Goal: Entertainment & Leisure: Browse casually

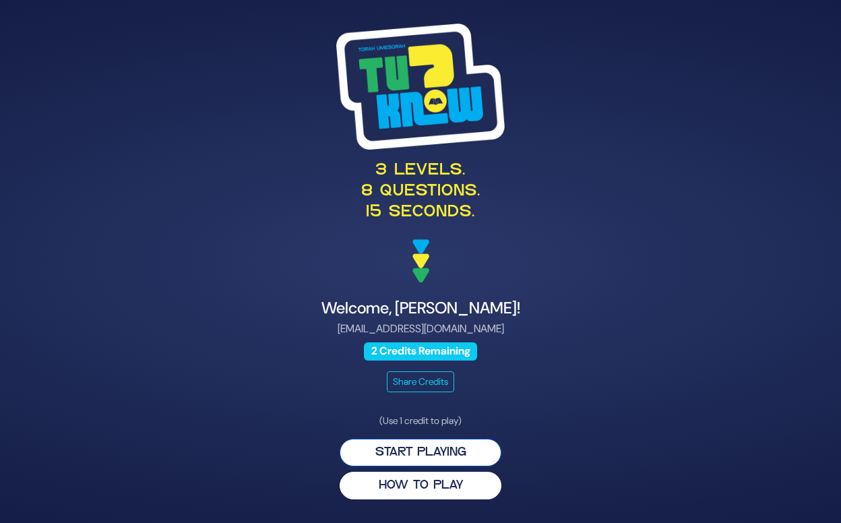
click at [435, 456] on button "Start Playing" at bounding box center [421, 453] width 162 height 28
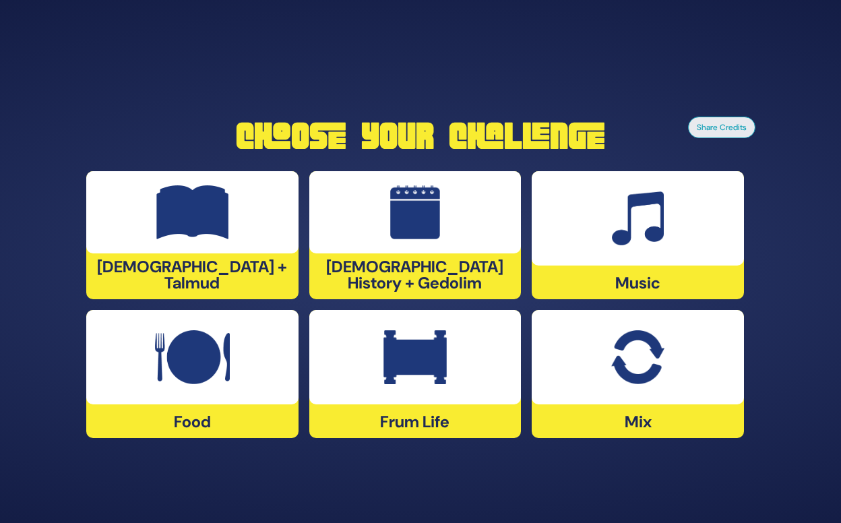
click at [641, 282] on div "Music" at bounding box center [638, 235] width 212 height 128
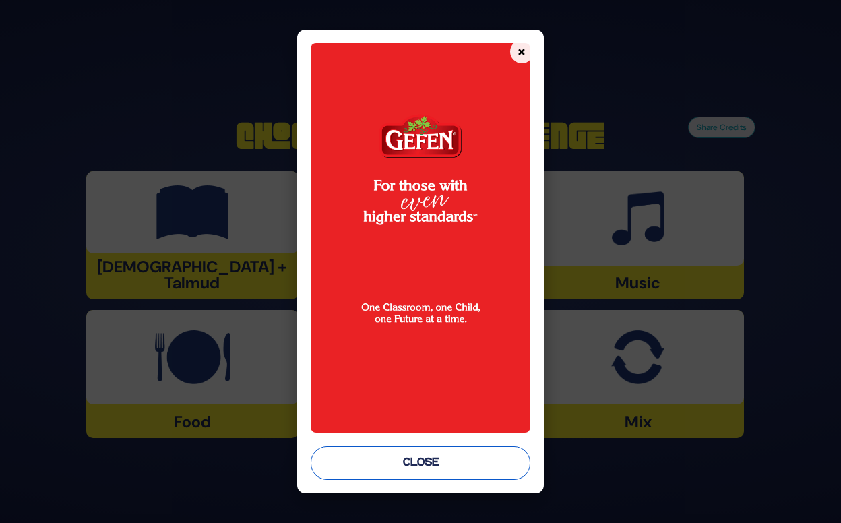
click at [431, 463] on button "Close" at bounding box center [420, 463] width 219 height 34
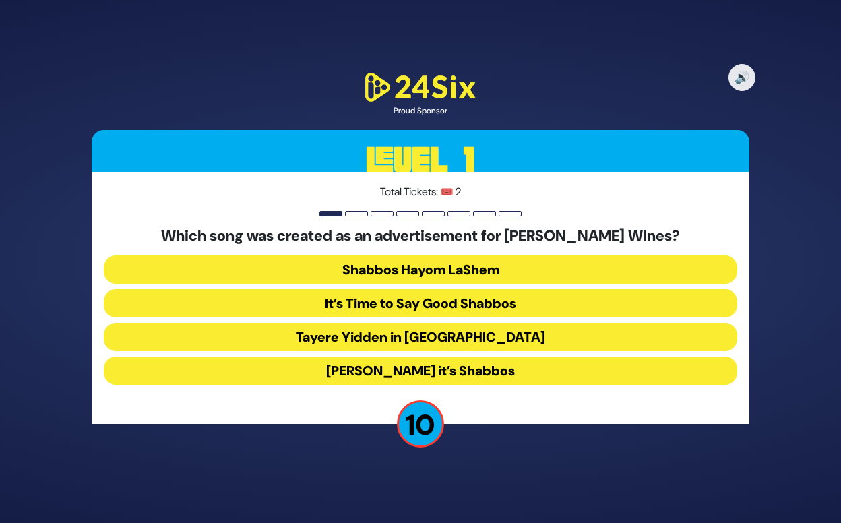
click at [393, 369] on button "[PERSON_NAME] it’s Shabbos" at bounding box center [420, 370] width 633 height 28
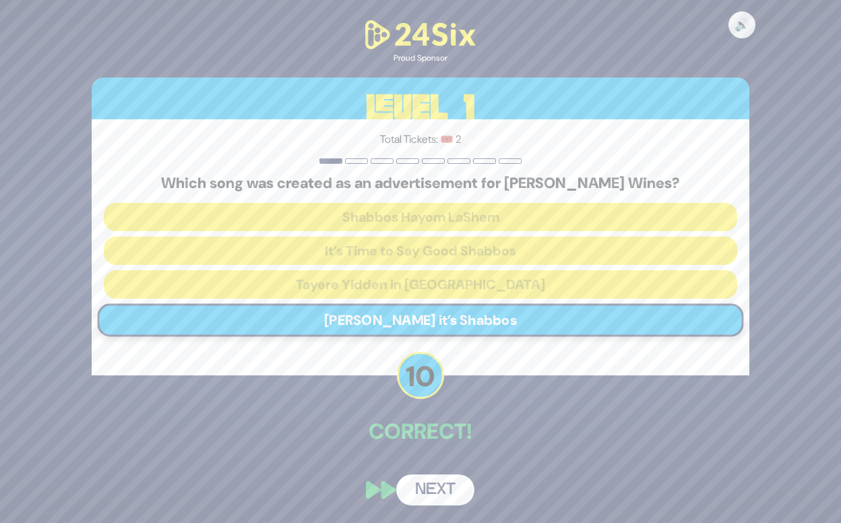
click at [430, 492] on button "Next" at bounding box center [435, 489] width 78 height 31
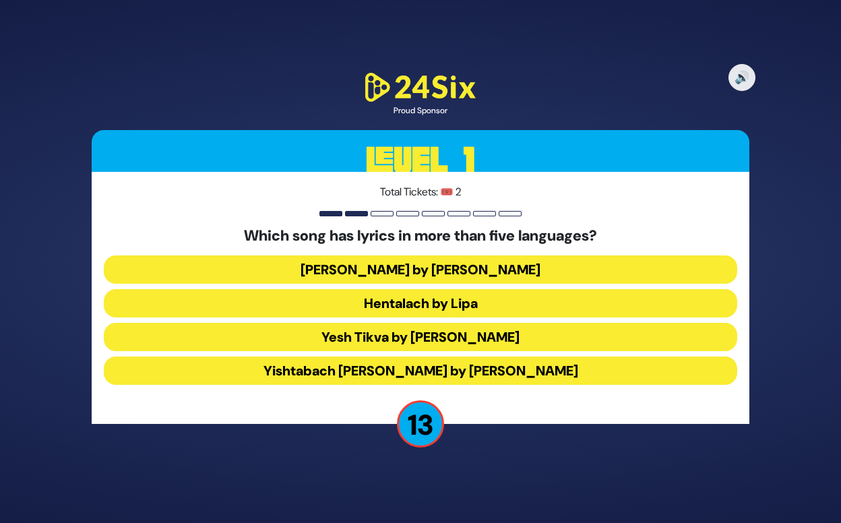
click at [426, 307] on button "Hentalach by Lipa" at bounding box center [420, 303] width 633 height 28
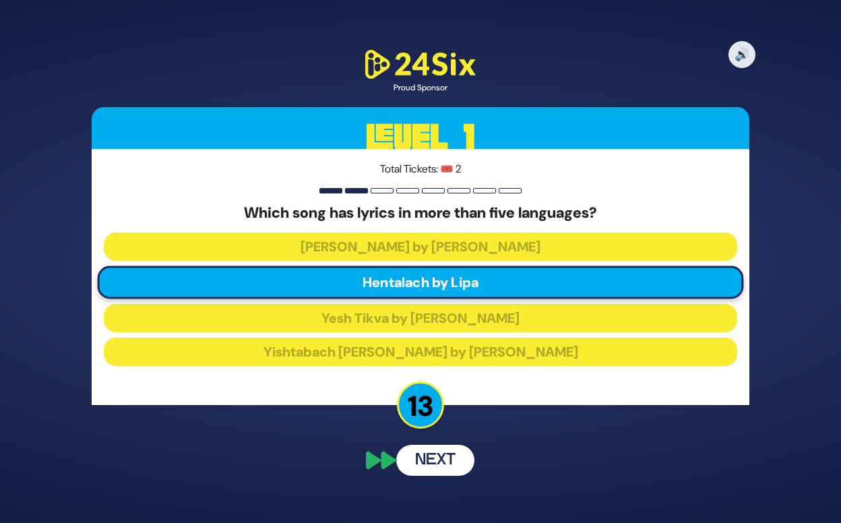
click at [424, 462] on button "Next" at bounding box center [435, 460] width 78 height 31
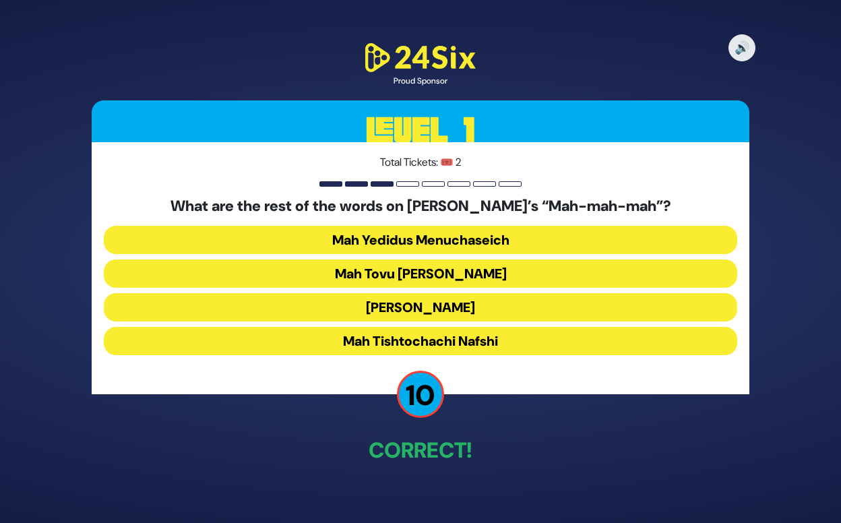
click at [410, 282] on button "Mah Tovu [PERSON_NAME]" at bounding box center [420, 273] width 633 height 28
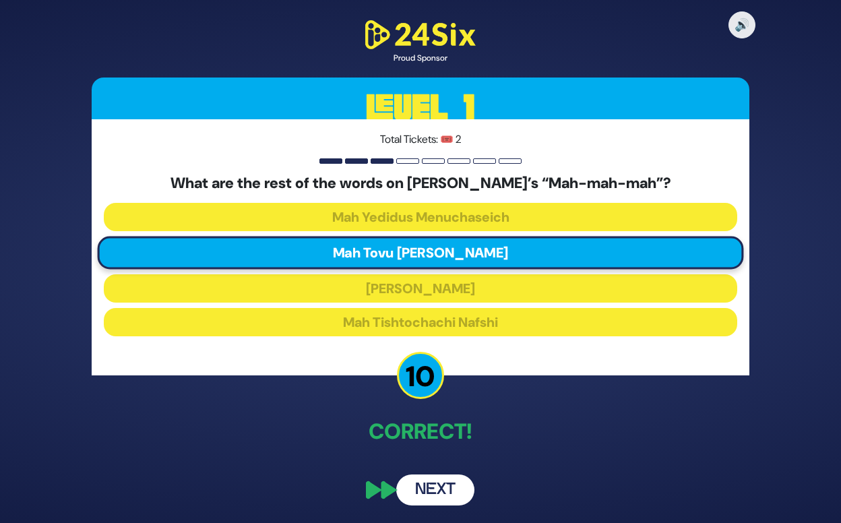
click at [420, 495] on button "Next" at bounding box center [435, 489] width 78 height 31
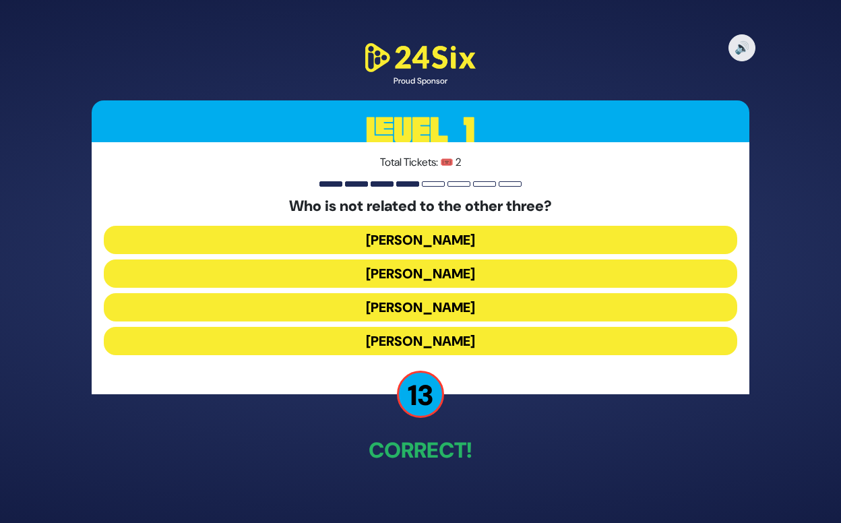
click at [421, 344] on button "[PERSON_NAME]" at bounding box center [420, 341] width 633 height 28
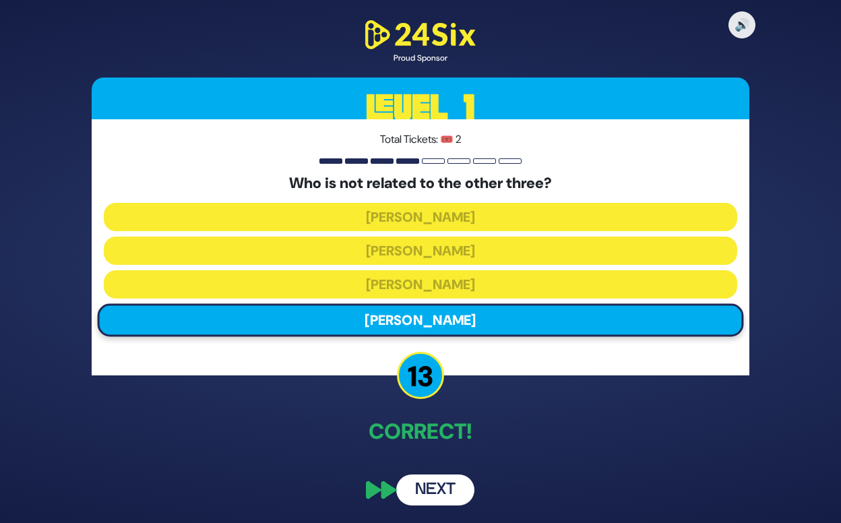
click at [427, 486] on button "Next" at bounding box center [435, 489] width 78 height 31
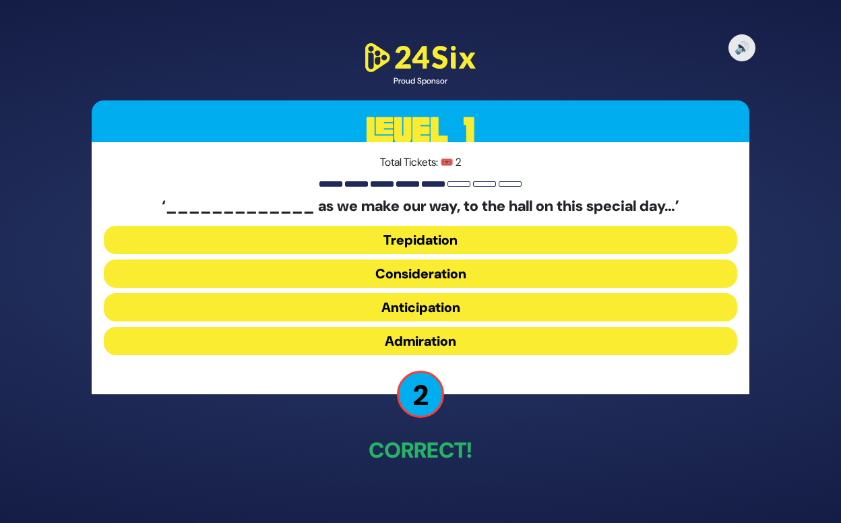
click at [457, 246] on button "Trepidation" at bounding box center [420, 240] width 633 height 28
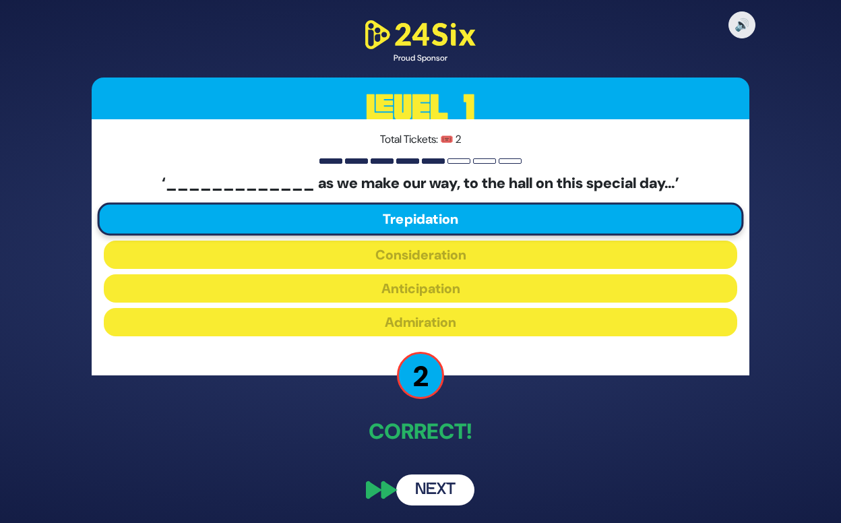
click at [427, 484] on button "Next" at bounding box center [435, 489] width 78 height 31
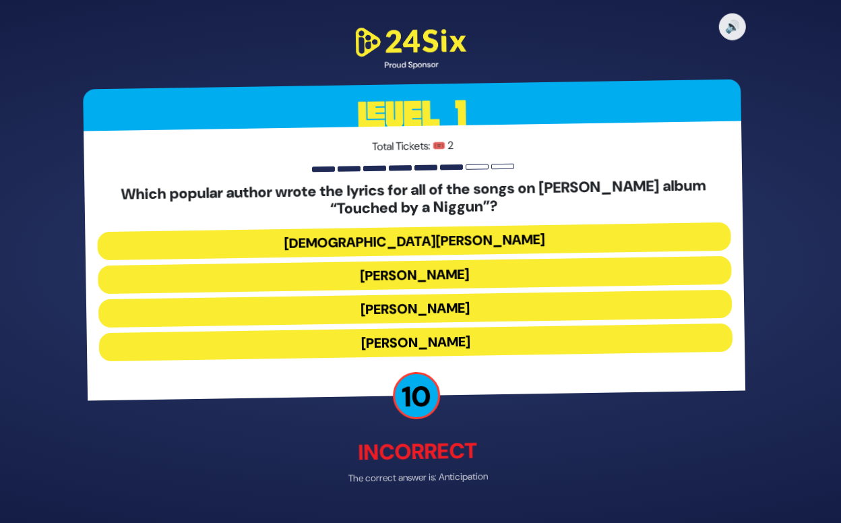
click at [424, 243] on button "[DEMOGRAPHIC_DATA][PERSON_NAME]" at bounding box center [420, 242] width 633 height 28
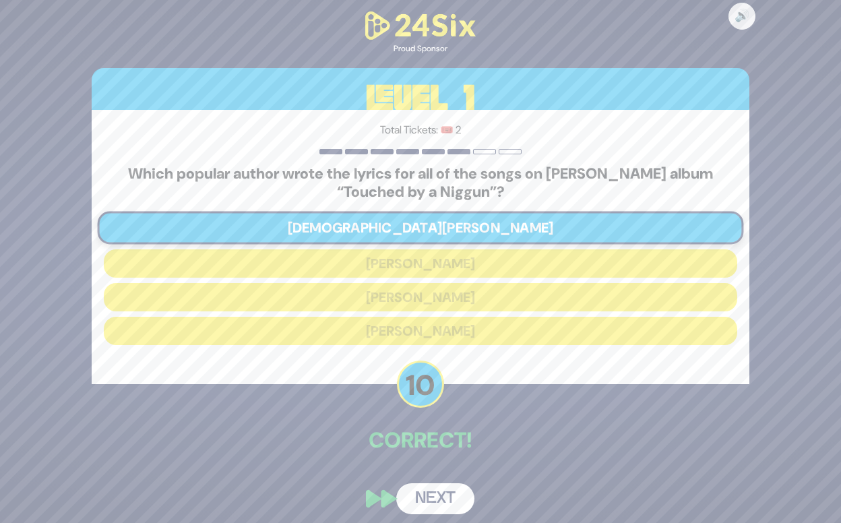
click at [441, 500] on button "Next" at bounding box center [435, 498] width 78 height 31
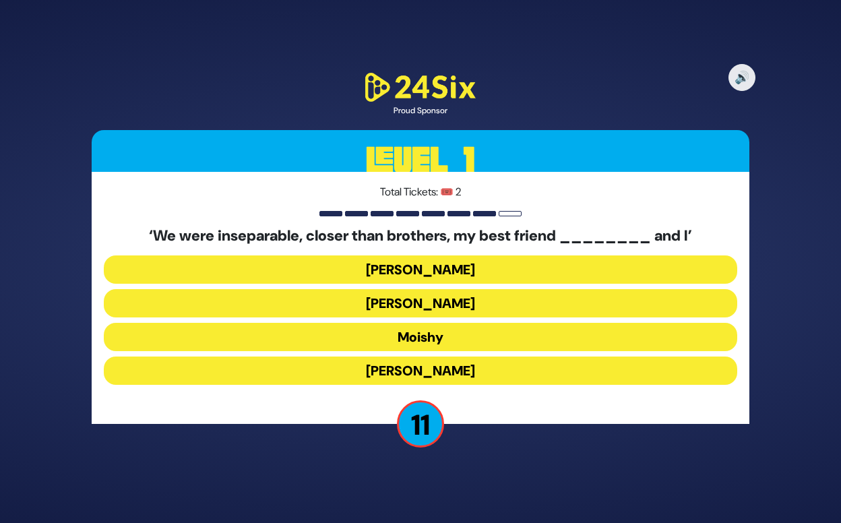
click at [421, 363] on button "[PERSON_NAME]" at bounding box center [420, 370] width 633 height 28
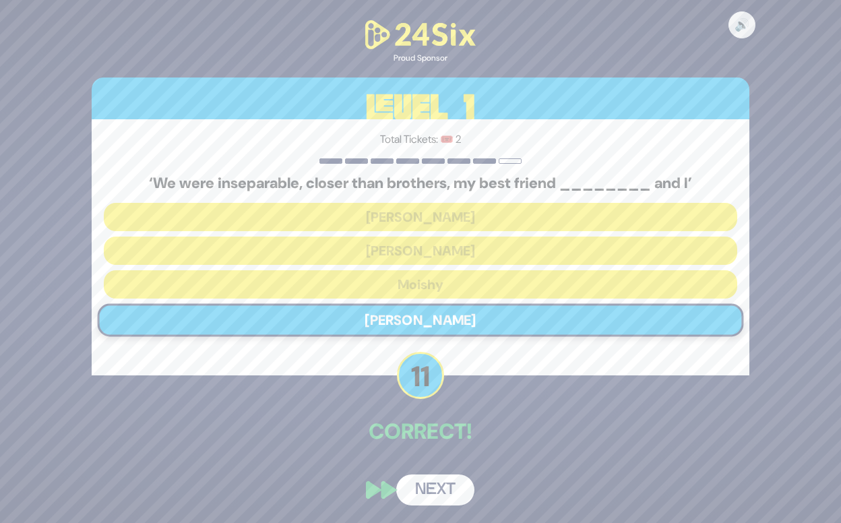
click at [431, 486] on button "Next" at bounding box center [435, 489] width 78 height 31
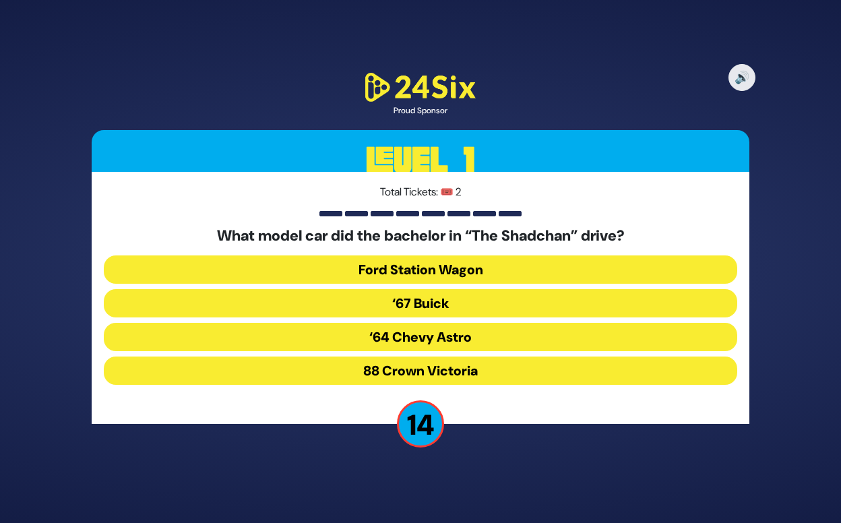
click at [424, 312] on button "‘67 Buick" at bounding box center [420, 303] width 633 height 28
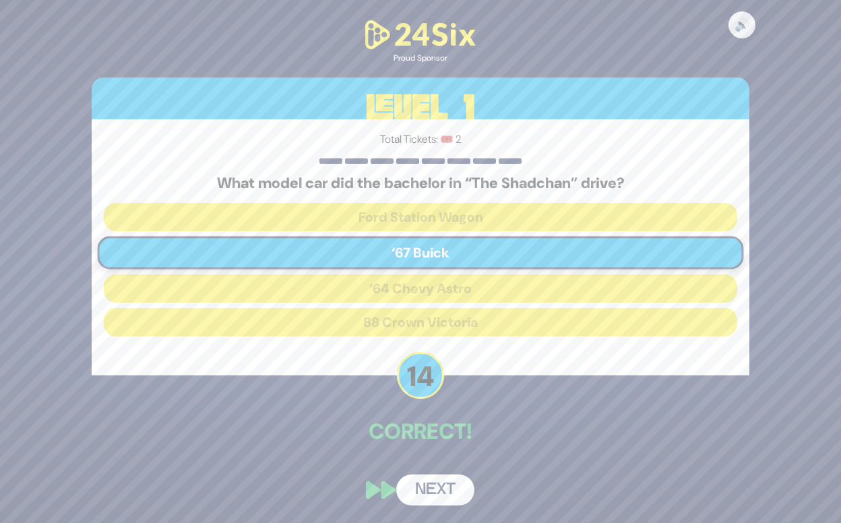
click at [443, 482] on button "Next" at bounding box center [435, 489] width 78 height 31
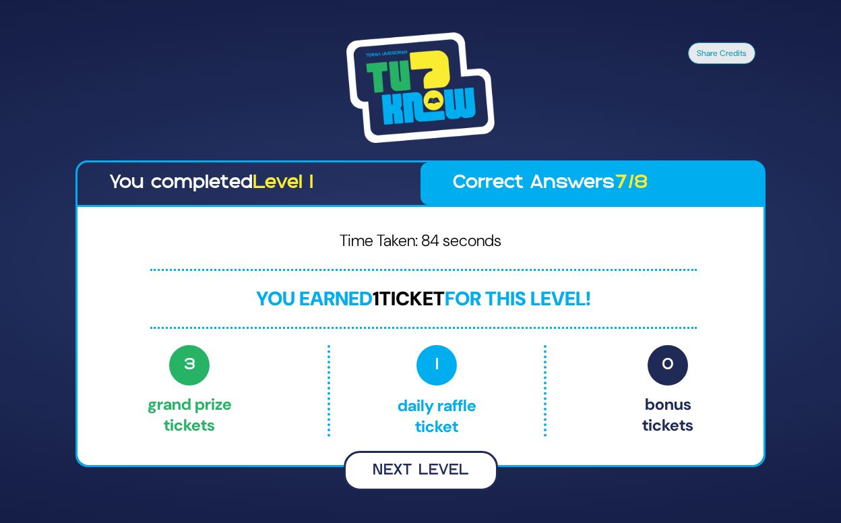
click at [435, 478] on button "Next Level" at bounding box center [421, 471] width 154 height 40
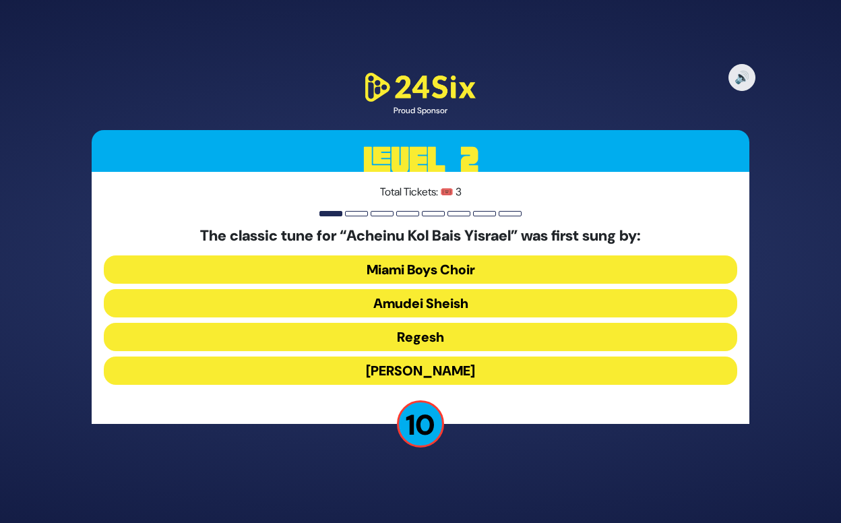
click at [404, 364] on button "[PERSON_NAME]" at bounding box center [420, 370] width 633 height 28
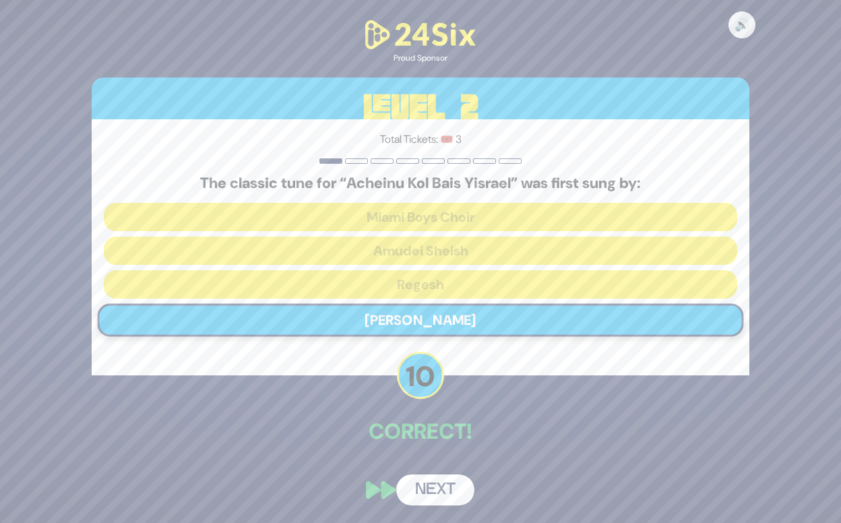
click at [447, 491] on button "Next" at bounding box center [435, 489] width 78 height 31
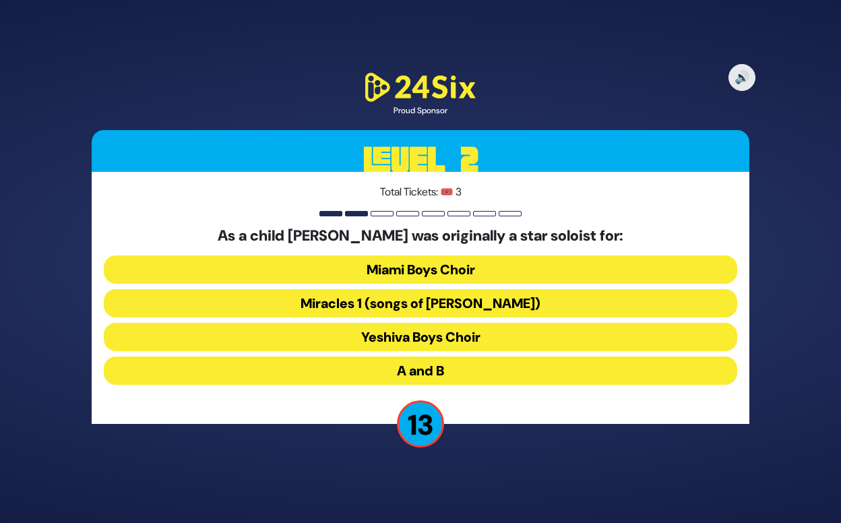
click at [421, 376] on button "A and B" at bounding box center [420, 370] width 633 height 28
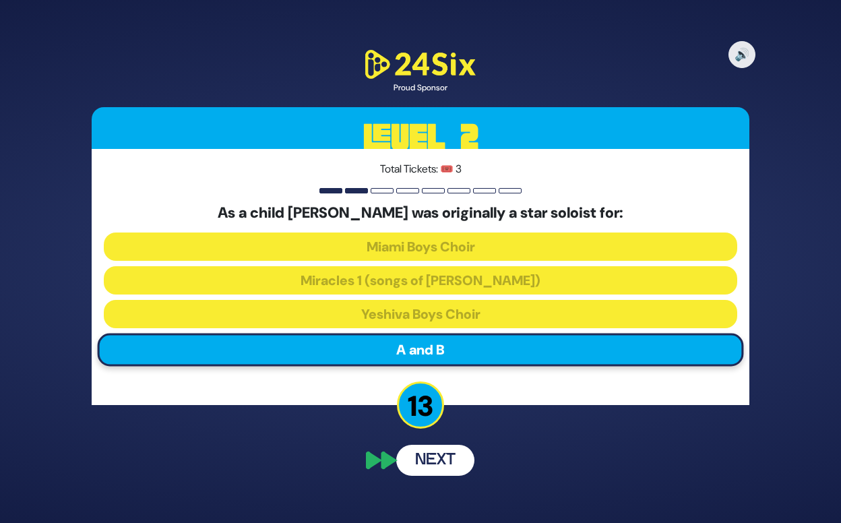
click at [431, 463] on button "Next" at bounding box center [435, 460] width 78 height 31
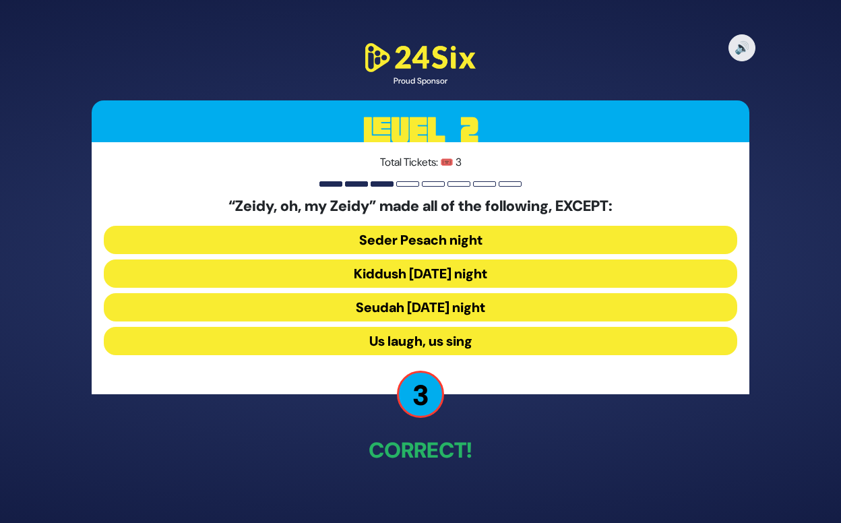
click at [448, 239] on button "Seder Pesach night" at bounding box center [420, 240] width 633 height 28
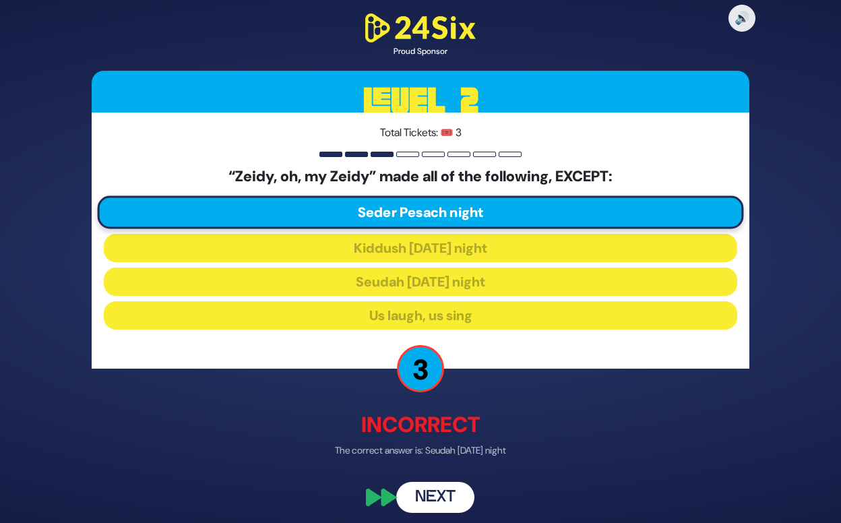
click at [441, 496] on button "Next" at bounding box center [435, 497] width 78 height 31
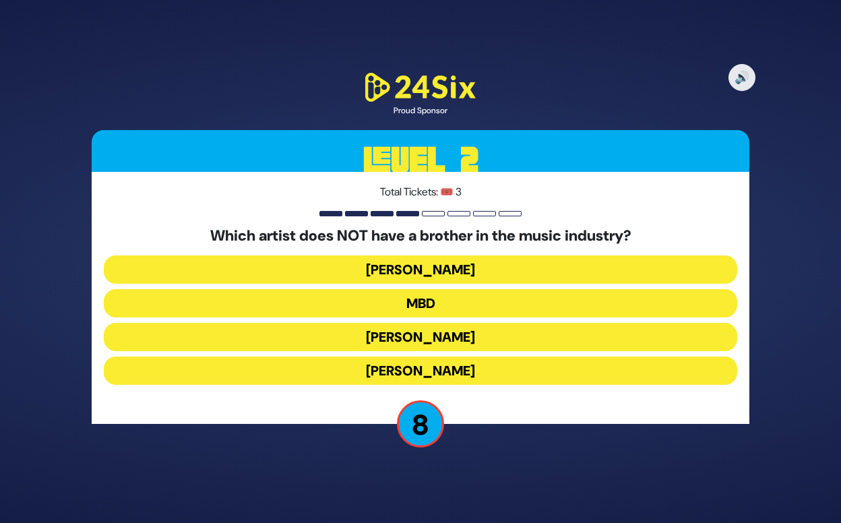
click at [458, 373] on button "[PERSON_NAME]" at bounding box center [420, 370] width 633 height 28
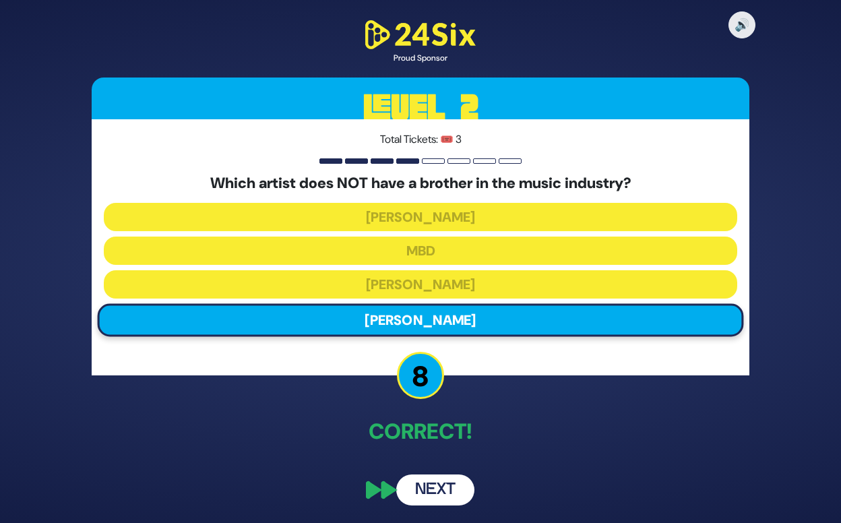
click at [439, 493] on button "Next" at bounding box center [435, 489] width 78 height 31
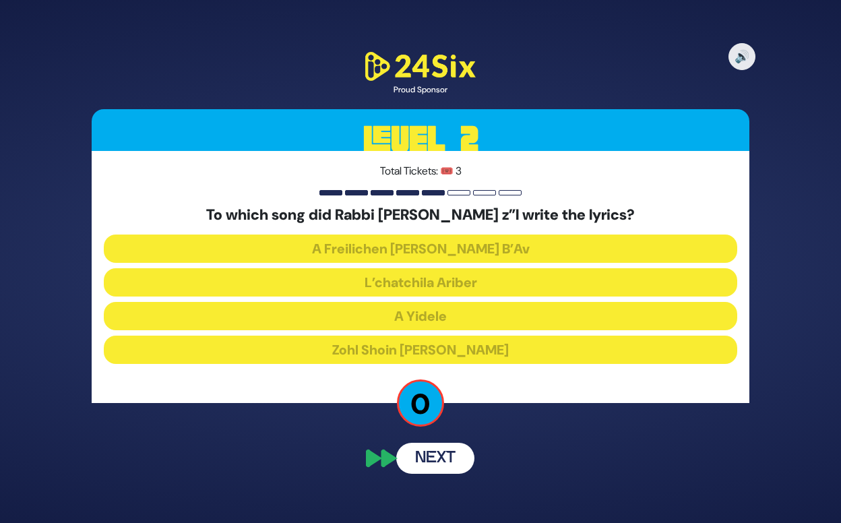
click at [445, 455] on button "Next" at bounding box center [435, 458] width 78 height 31
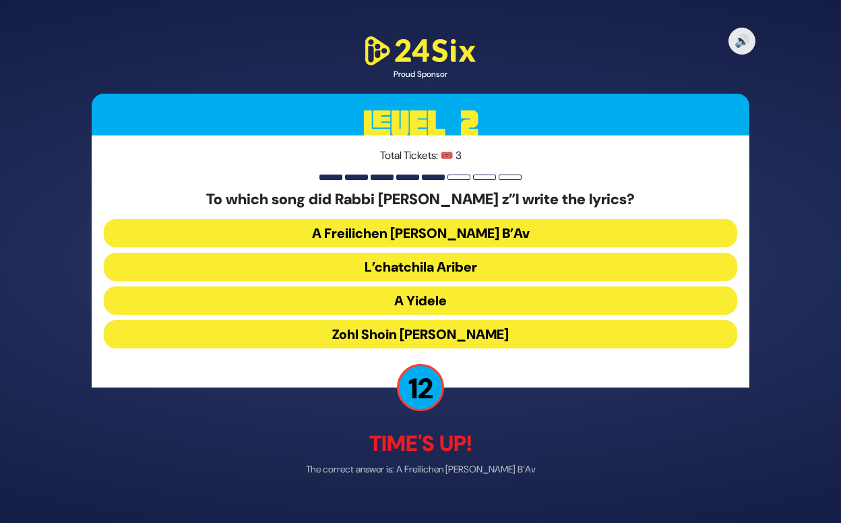
click at [406, 231] on button "A Freilichen [PERSON_NAME] B’Av" at bounding box center [420, 232] width 633 height 28
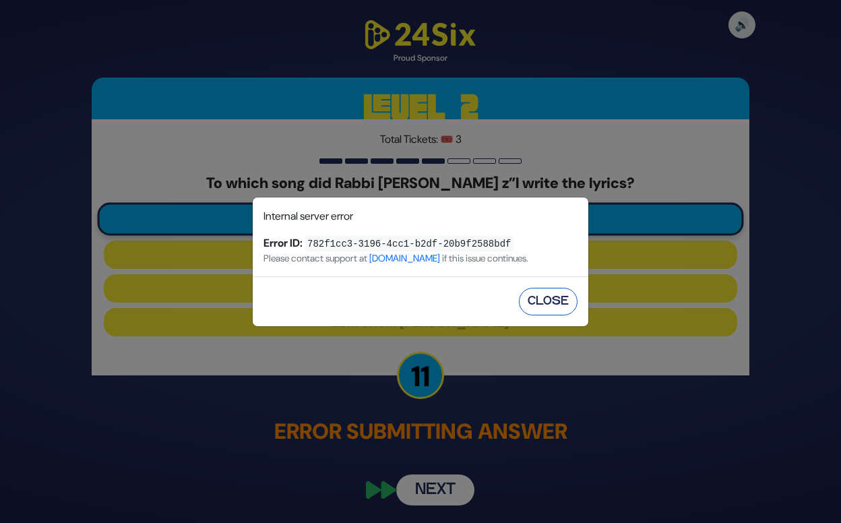
click at [536, 303] on button "Close" at bounding box center [548, 302] width 59 height 28
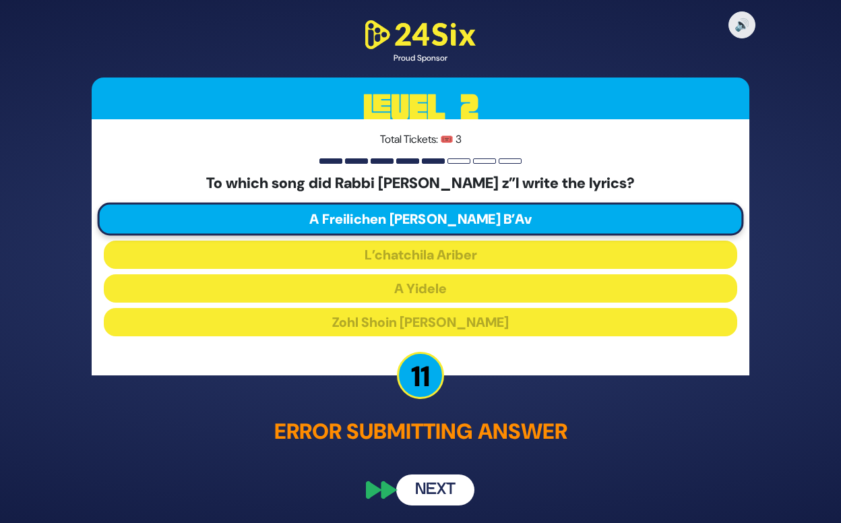
click at [449, 496] on button "Next" at bounding box center [435, 489] width 78 height 31
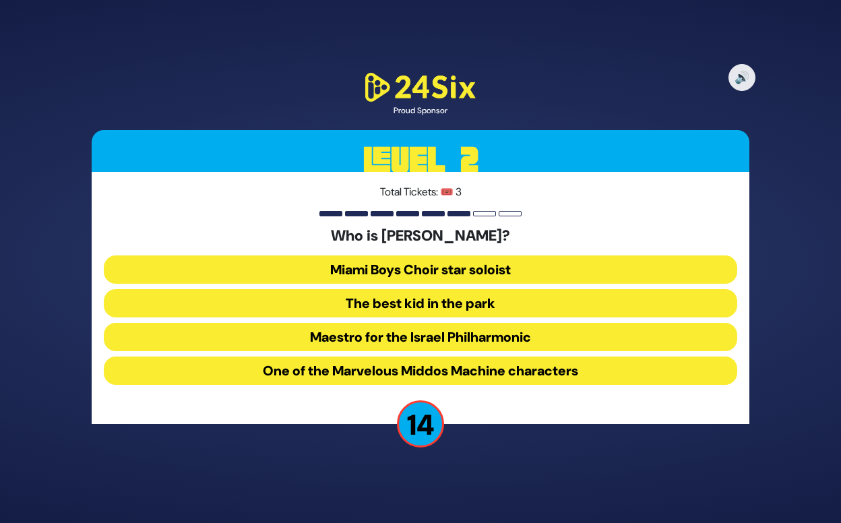
click at [431, 303] on button "The best kid in the park" at bounding box center [420, 303] width 633 height 28
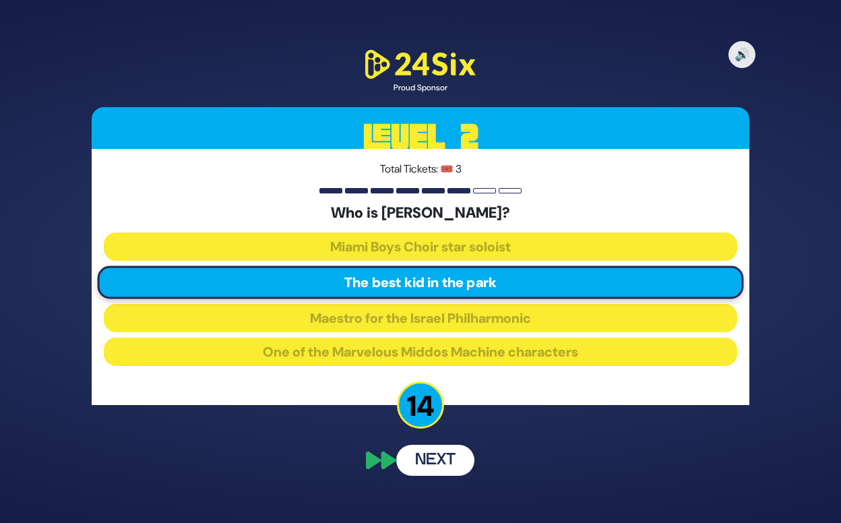
click at [424, 455] on button "Next" at bounding box center [435, 460] width 78 height 31
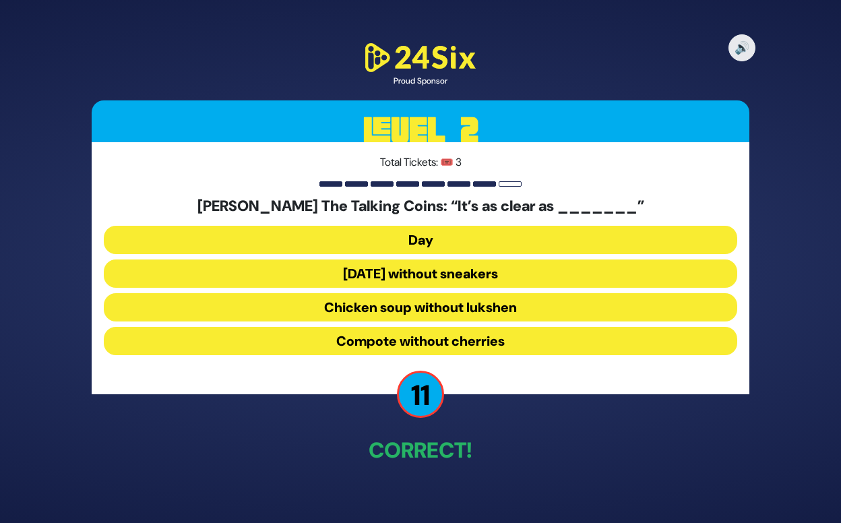
click at [428, 313] on button "Chicken soup without lukshen" at bounding box center [420, 307] width 633 height 28
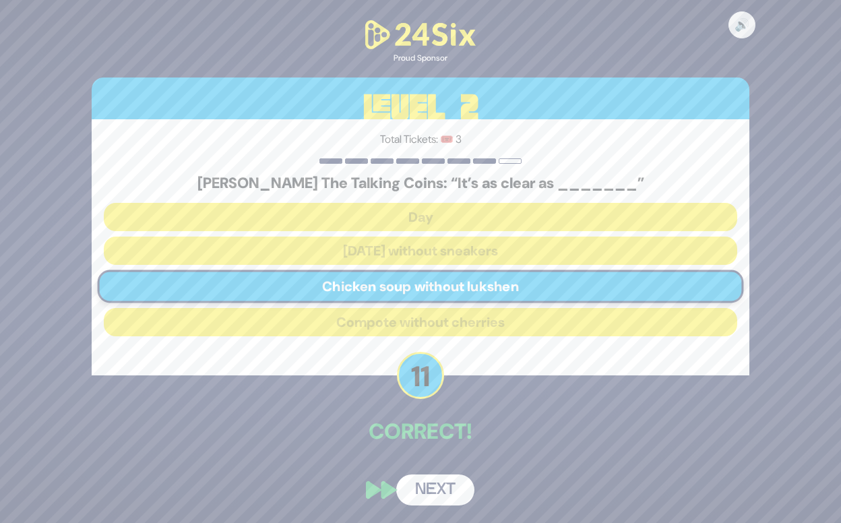
click at [454, 494] on button "Next" at bounding box center [435, 489] width 78 height 31
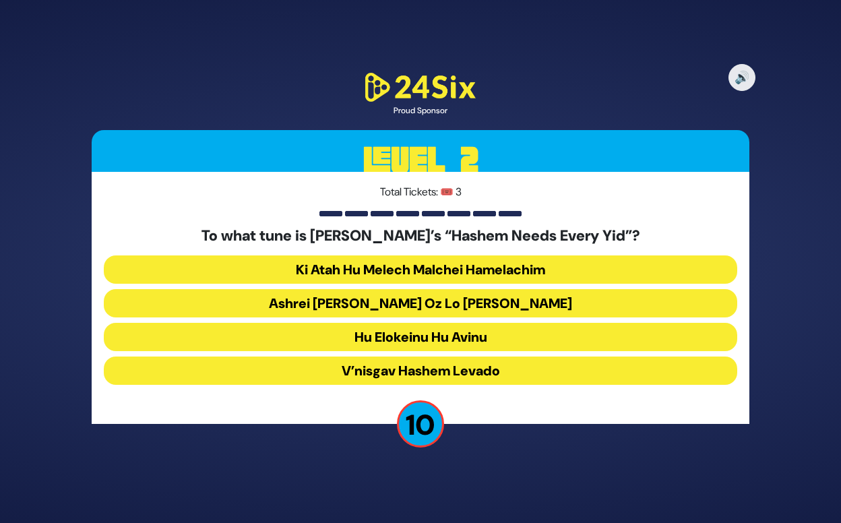
click at [424, 300] on button "Ashrei [PERSON_NAME] Oz Lo [PERSON_NAME]" at bounding box center [420, 303] width 633 height 28
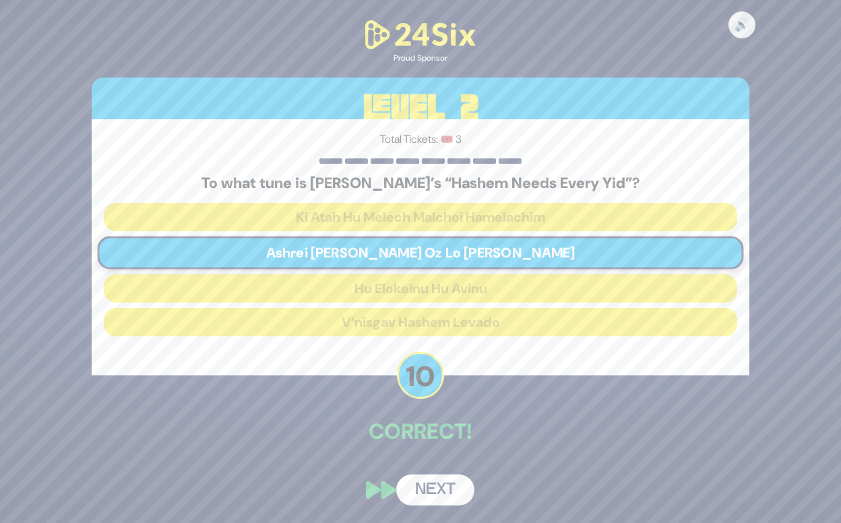
click at [443, 488] on button "Next" at bounding box center [435, 489] width 78 height 31
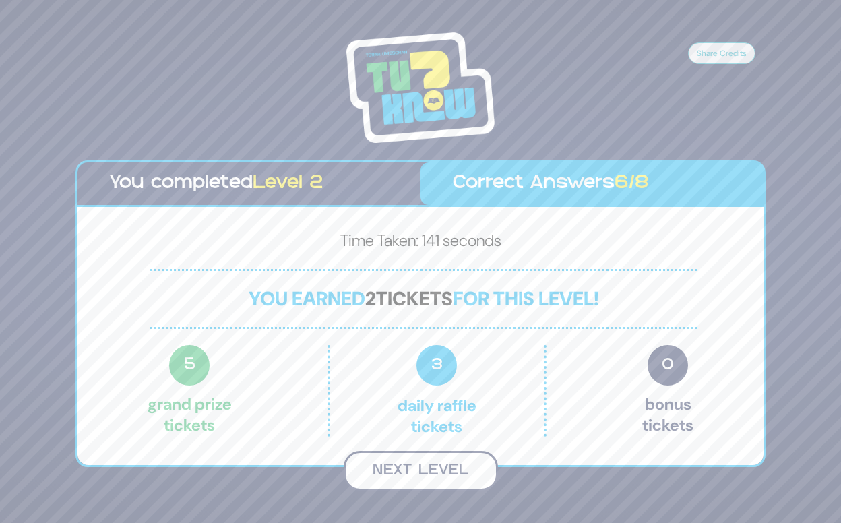
click at [445, 476] on button "Next Level" at bounding box center [421, 471] width 154 height 40
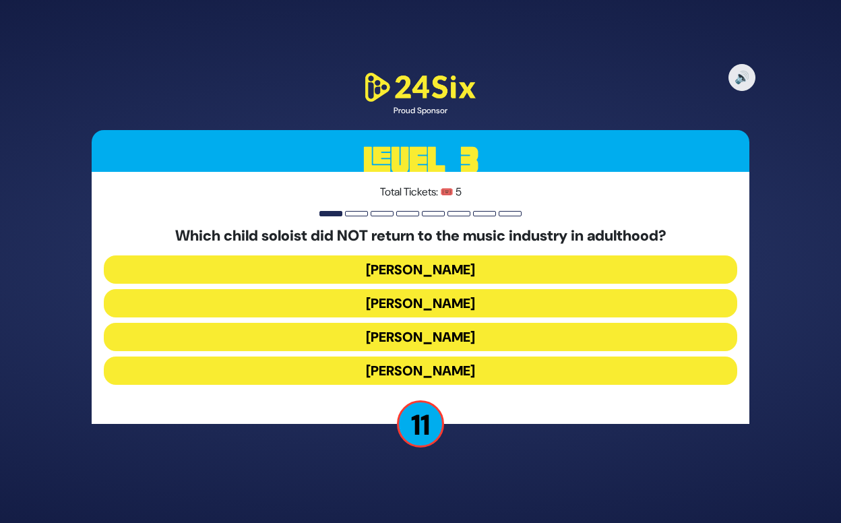
click at [439, 339] on button "[PERSON_NAME]" at bounding box center [420, 337] width 633 height 28
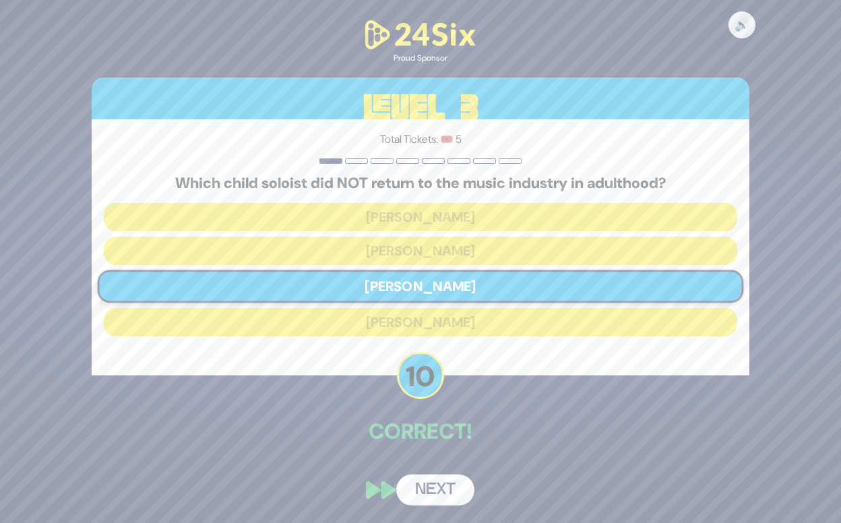
click at [447, 490] on button "Next" at bounding box center [435, 489] width 78 height 31
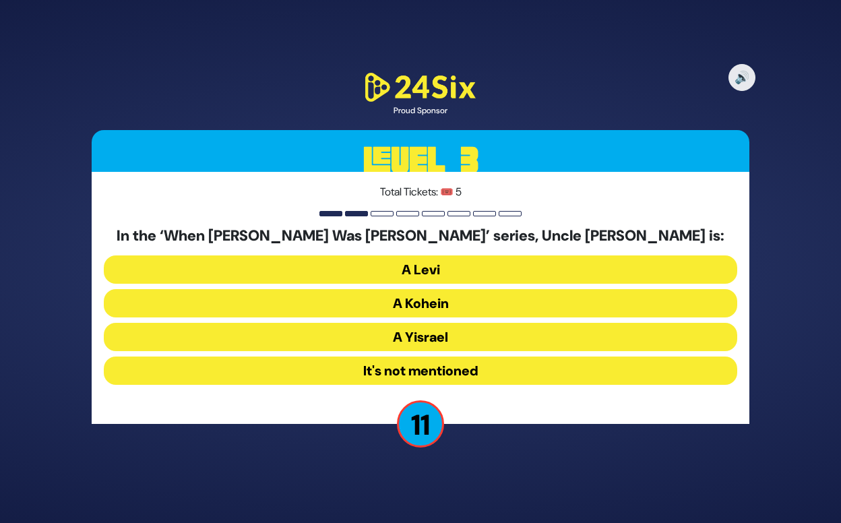
click at [478, 365] on button "It's not mentioned" at bounding box center [420, 370] width 633 height 28
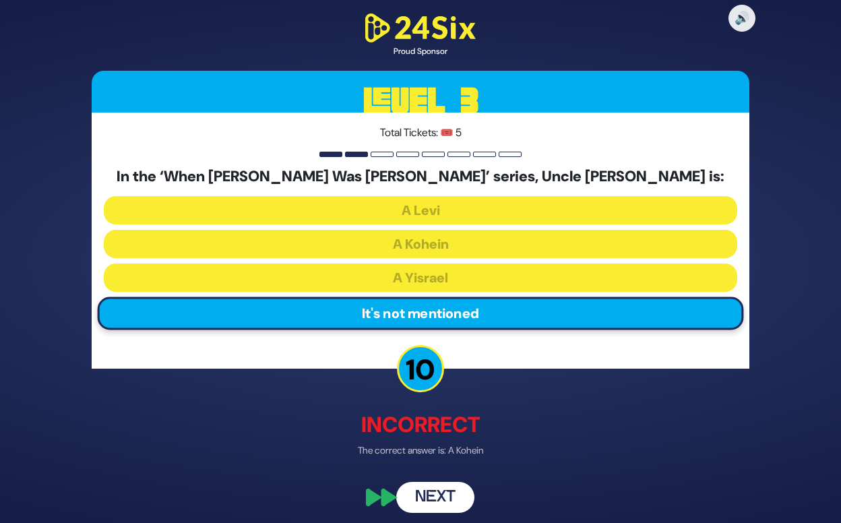
click at [455, 497] on button "Next" at bounding box center [435, 497] width 78 height 31
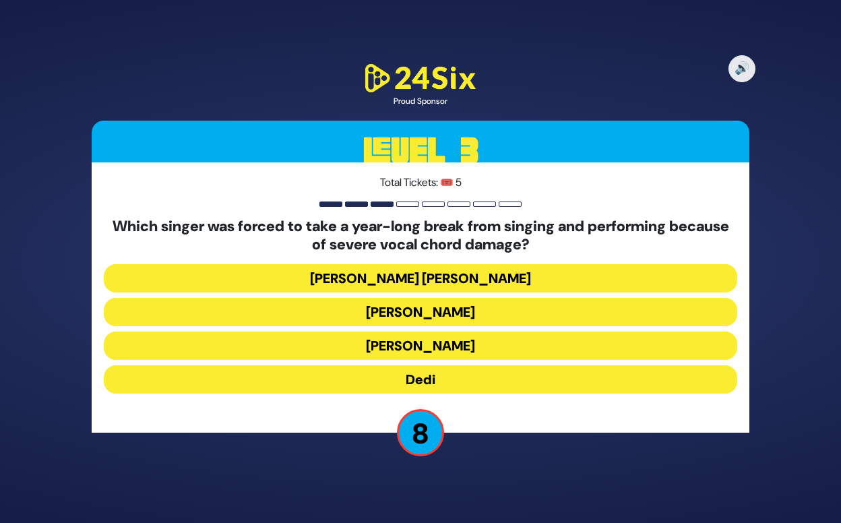
click at [441, 379] on button "Dedi" at bounding box center [420, 379] width 633 height 28
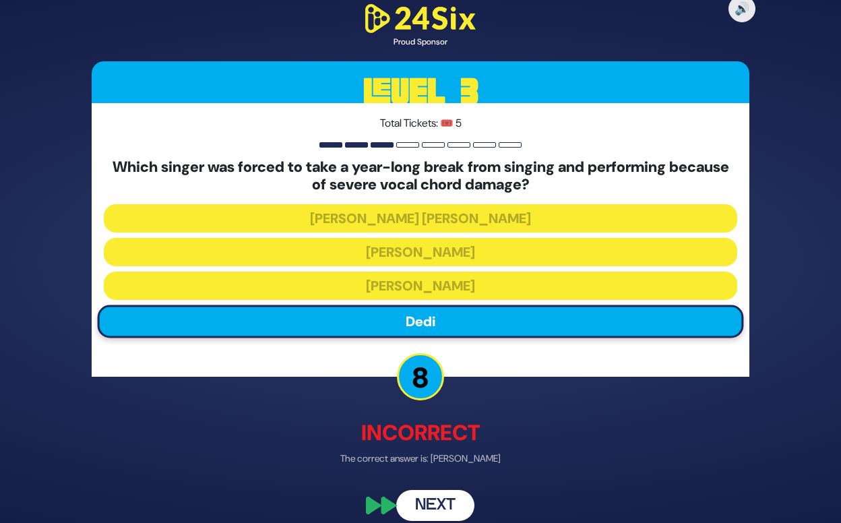
click at [449, 510] on button "Next" at bounding box center [435, 506] width 78 height 31
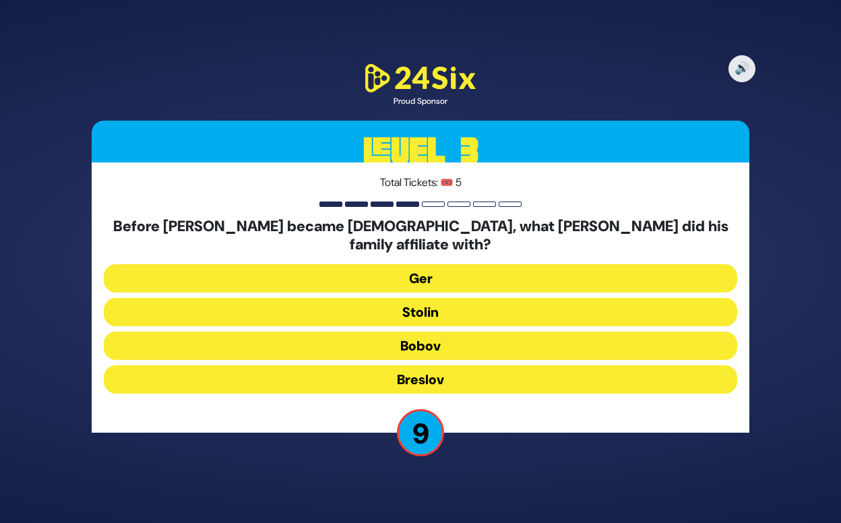
click at [441, 267] on button "Ger" at bounding box center [420, 278] width 633 height 28
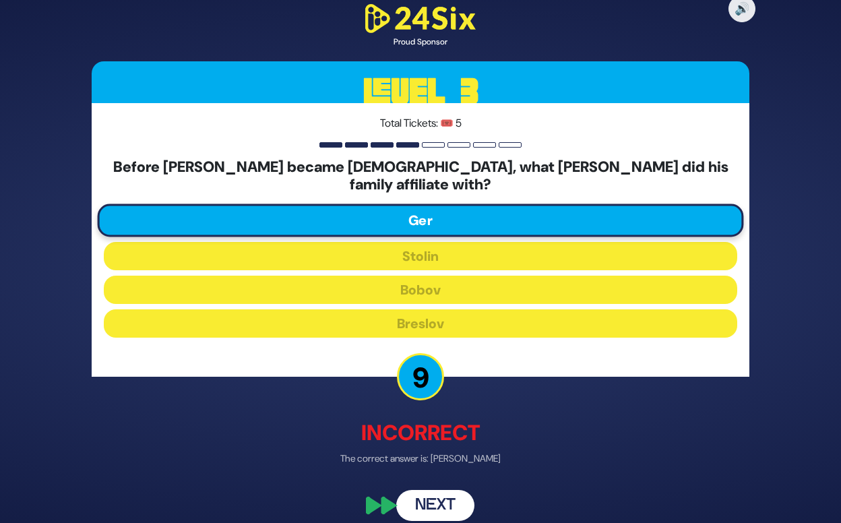
click at [460, 492] on button "Next" at bounding box center [435, 506] width 78 height 31
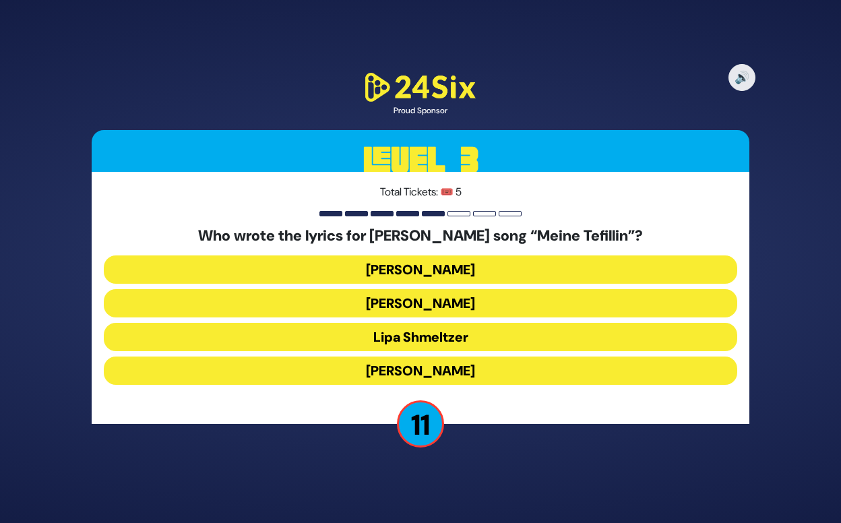
click at [453, 372] on button "[PERSON_NAME]" at bounding box center [420, 370] width 633 height 28
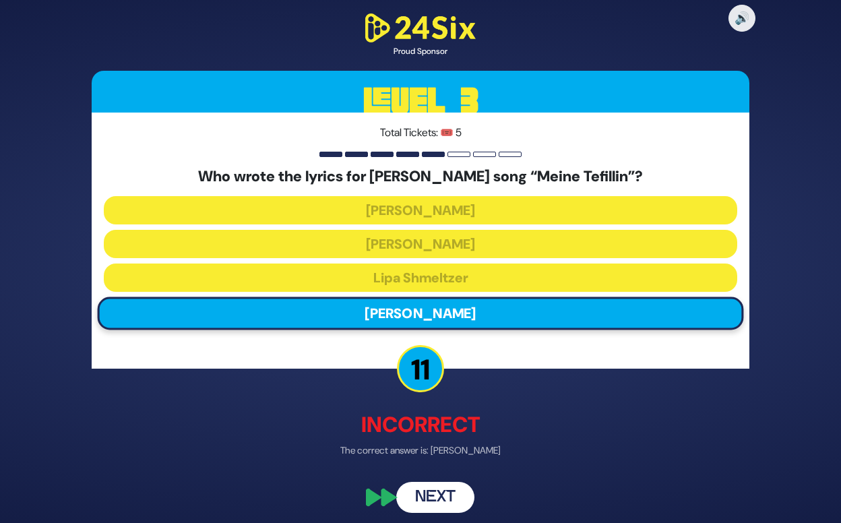
click at [439, 488] on button "Next" at bounding box center [435, 497] width 78 height 31
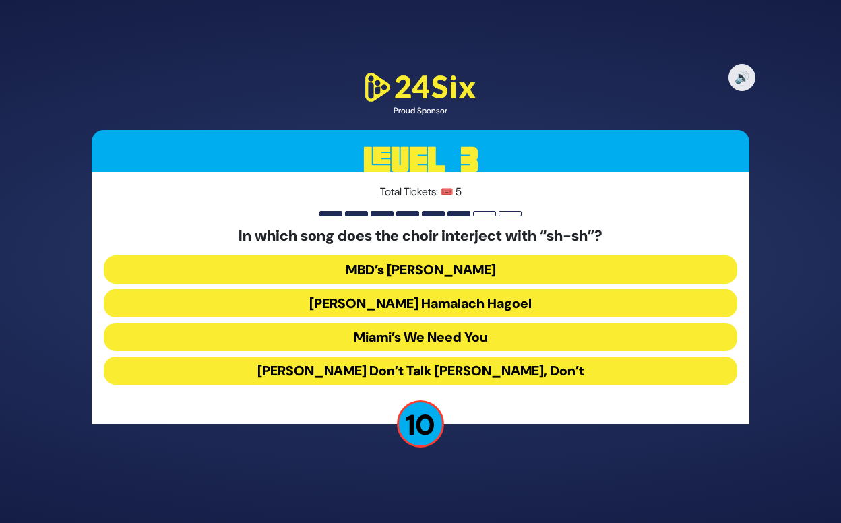
click at [459, 339] on button "Miami’s We Need You" at bounding box center [420, 337] width 633 height 28
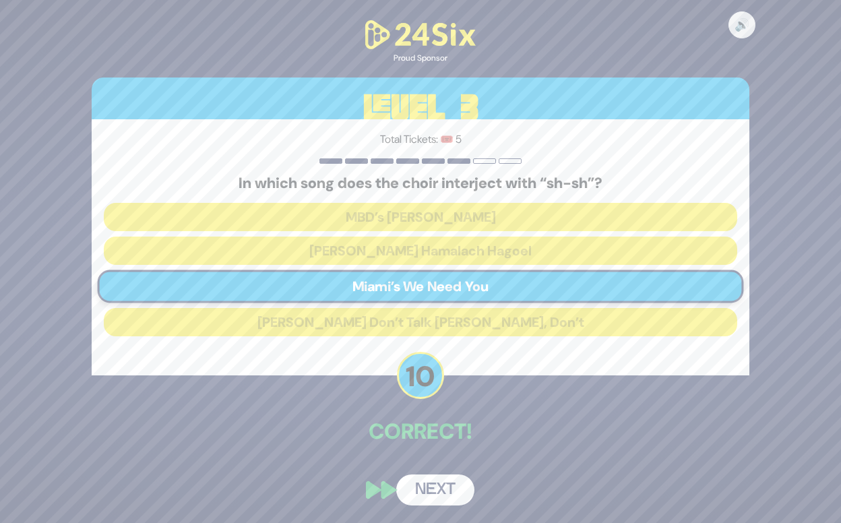
click at [441, 491] on button "Next" at bounding box center [435, 489] width 78 height 31
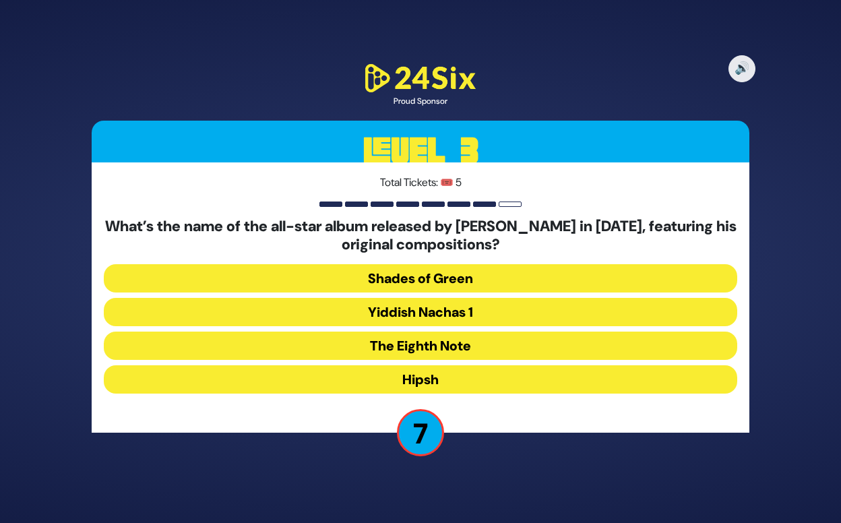
click at [473, 279] on button "Shades of Green" at bounding box center [420, 278] width 633 height 28
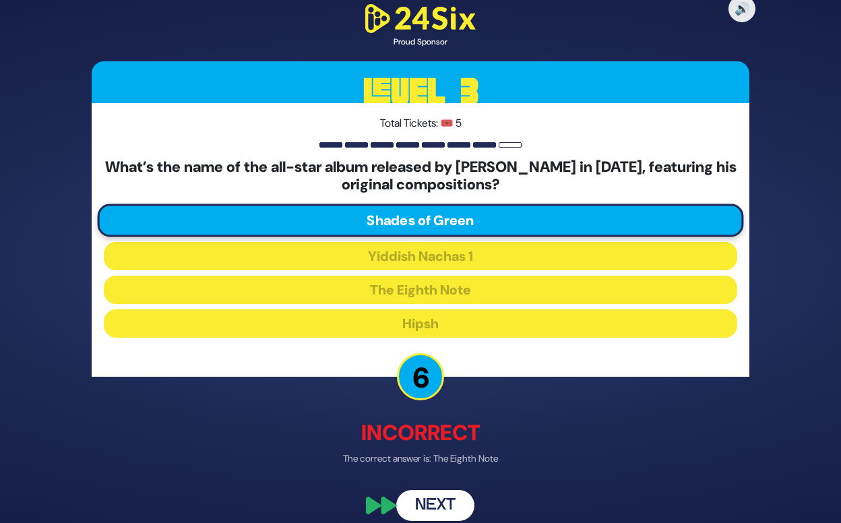
click at [443, 501] on button "Next" at bounding box center [435, 506] width 78 height 31
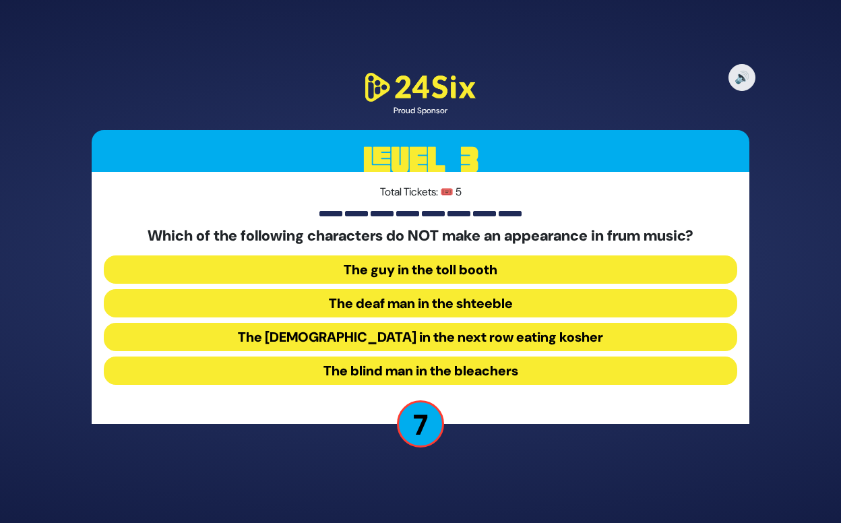
click at [504, 270] on button "The guy in the toll booth" at bounding box center [420, 269] width 633 height 28
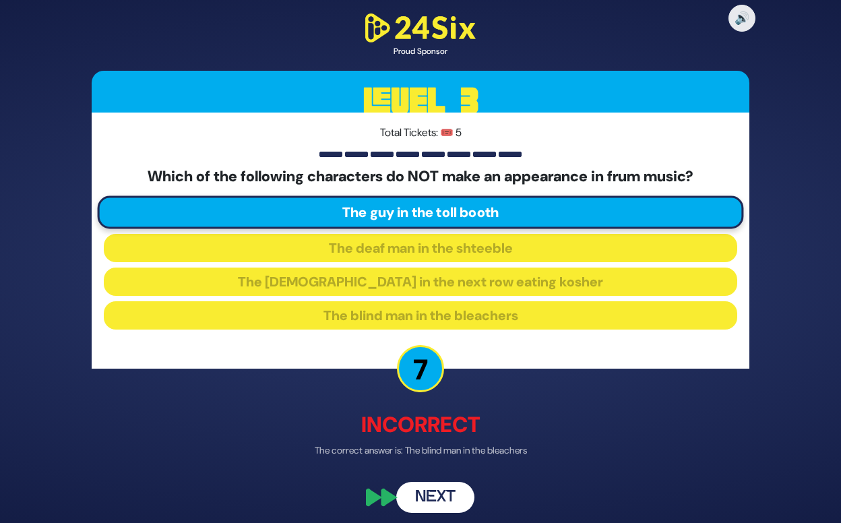
click at [453, 495] on button "Next" at bounding box center [435, 497] width 78 height 31
click at [429, 493] on button "Next" at bounding box center [435, 497] width 78 height 31
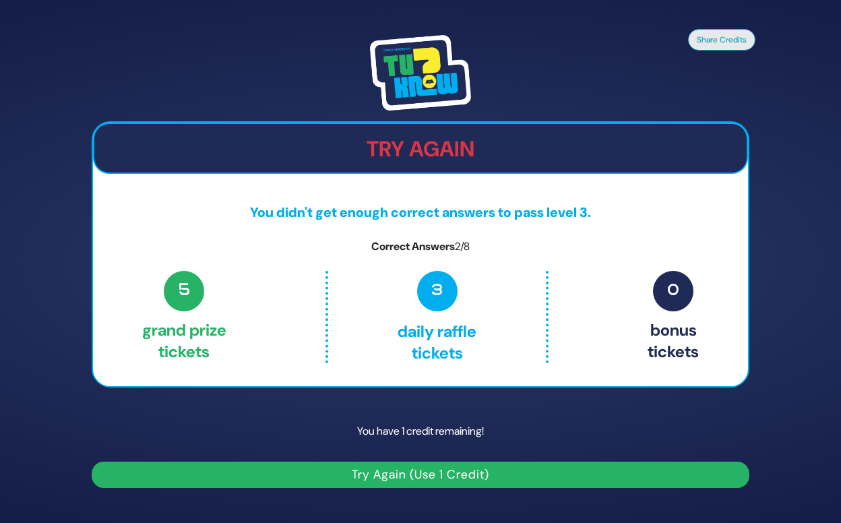
click at [506, 482] on button "Try Again (Use 1 Credit)" at bounding box center [421, 475] width 658 height 26
click at [504, 468] on button "Try Again (Use 1 Credit)" at bounding box center [421, 475] width 658 height 26
click at [385, 481] on button "Try Again (Use 1 Credit)" at bounding box center [421, 475] width 658 height 26
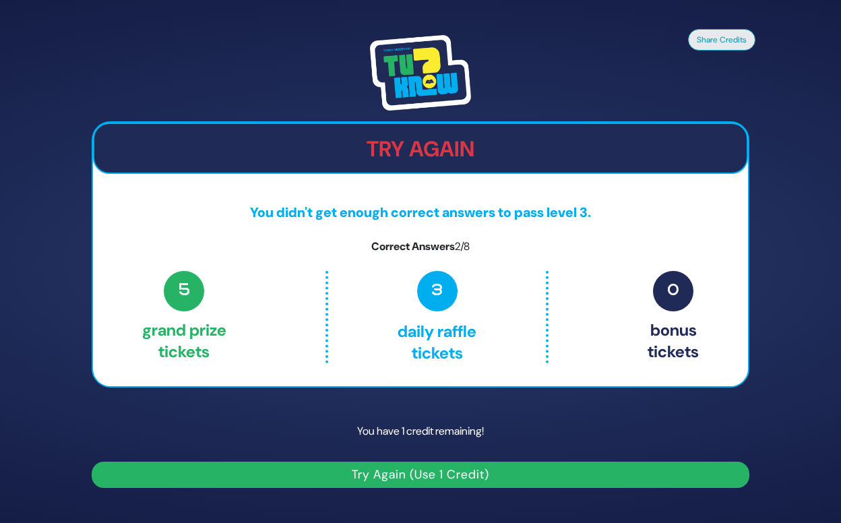
click at [385, 481] on button "Try Again (Use 1 Credit)" at bounding box center [421, 475] width 658 height 26
click at [480, 482] on button "Try Again (Use 1 Credit)" at bounding box center [421, 475] width 658 height 26
